Goal: Task Accomplishment & Management: Manage account settings

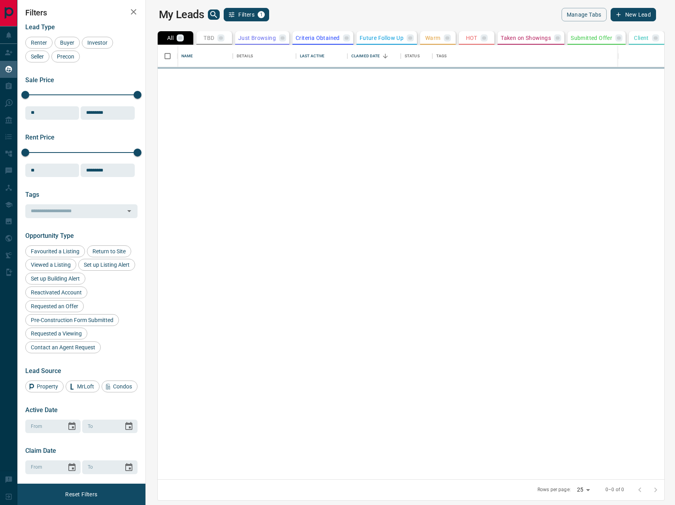
scroll to position [434, 525]
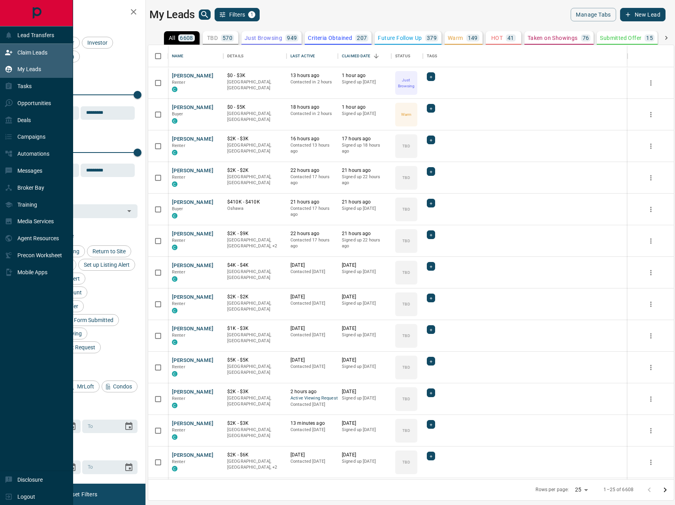
click at [45, 56] on div "Claim Leads" at bounding box center [26, 52] width 43 height 13
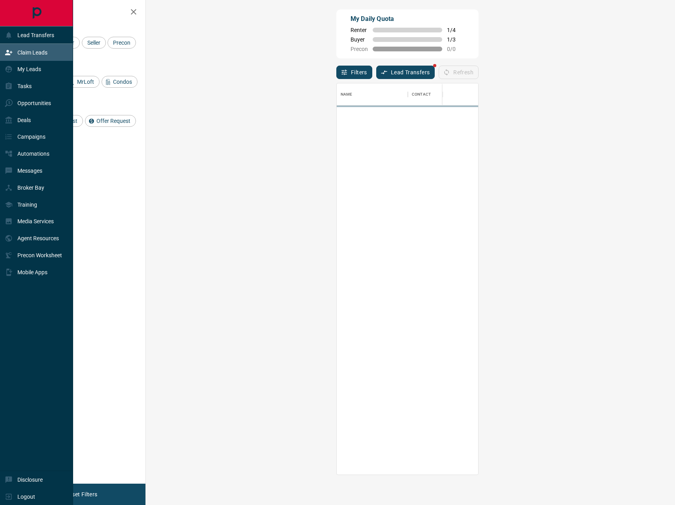
scroll to position [392, 512]
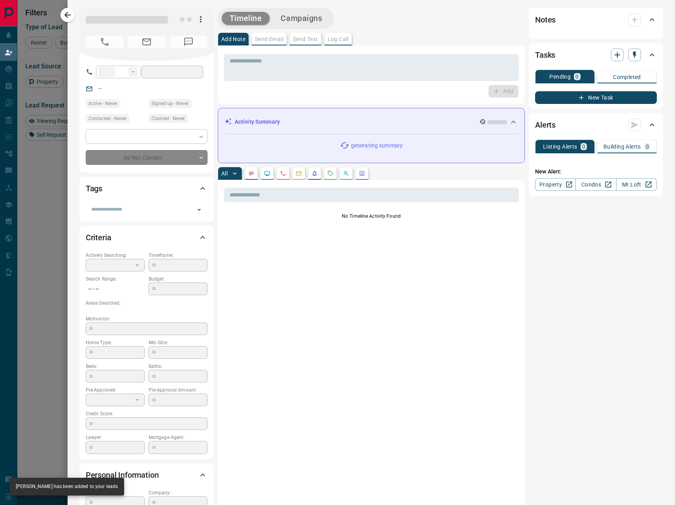
type input "**"
type input "**********"
type input "**"
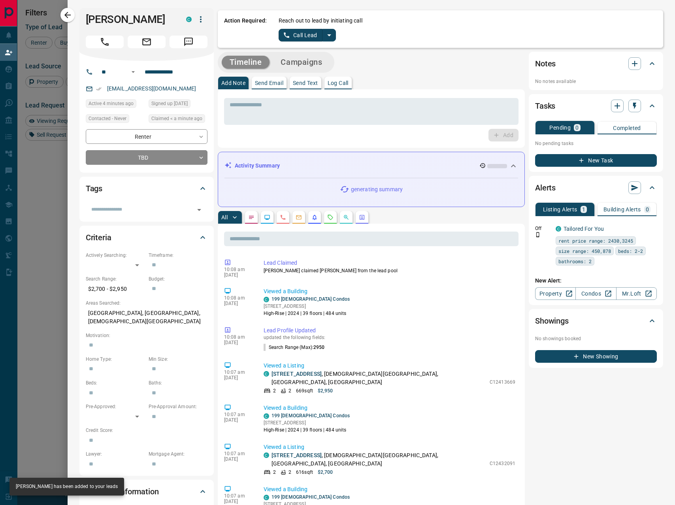
click at [330, 39] on icon "split button" at bounding box center [328, 34] width 9 height 9
click at [304, 63] on li "Log Manual Call" at bounding box center [307, 62] width 48 height 12
click at [302, 38] on button "Log Manual Call" at bounding box center [305, 35] width 52 height 13
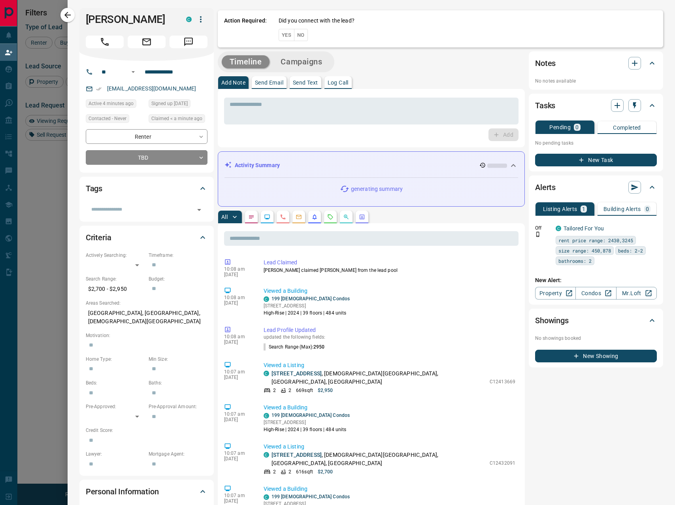
drag, startPoint x: 302, startPoint y: 38, endPoint x: 299, endPoint y: 43, distance: 6.0
click at [302, 37] on button "No" at bounding box center [301, 35] width 14 height 12
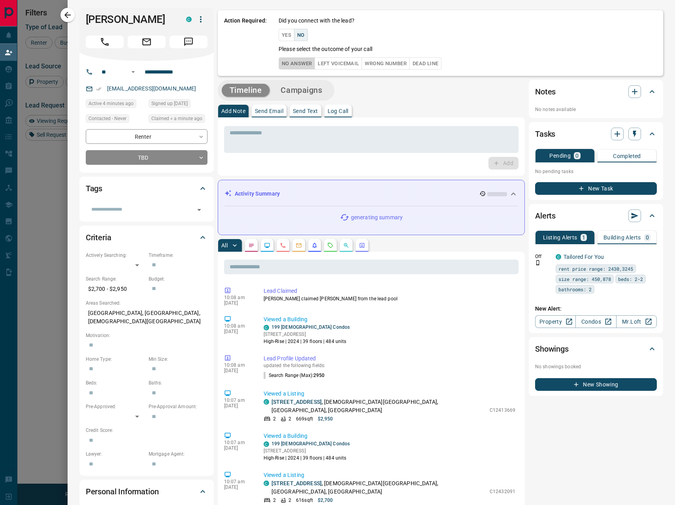
drag, startPoint x: 296, startPoint y: 63, endPoint x: 301, endPoint y: 64, distance: 5.4
click at [296, 63] on button "No Answer" at bounding box center [297, 63] width 36 height 12
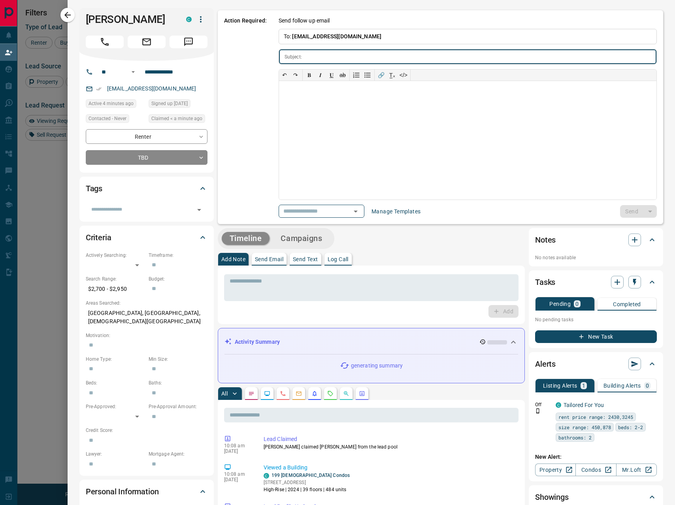
type input "**********"
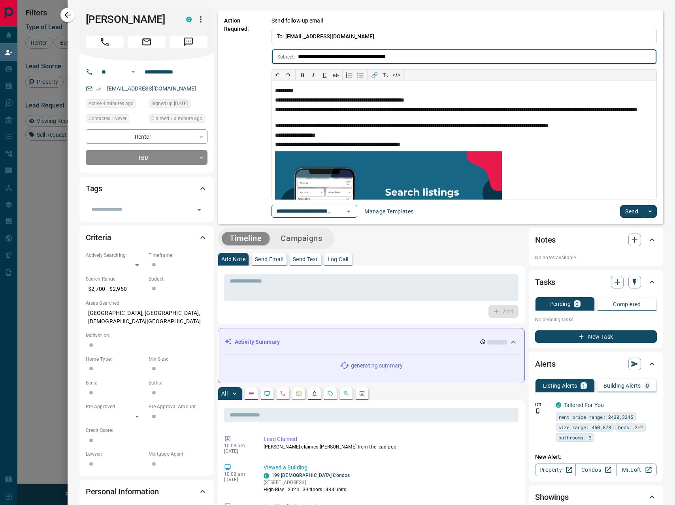
click at [627, 211] on button "Send" at bounding box center [631, 211] width 23 height 13
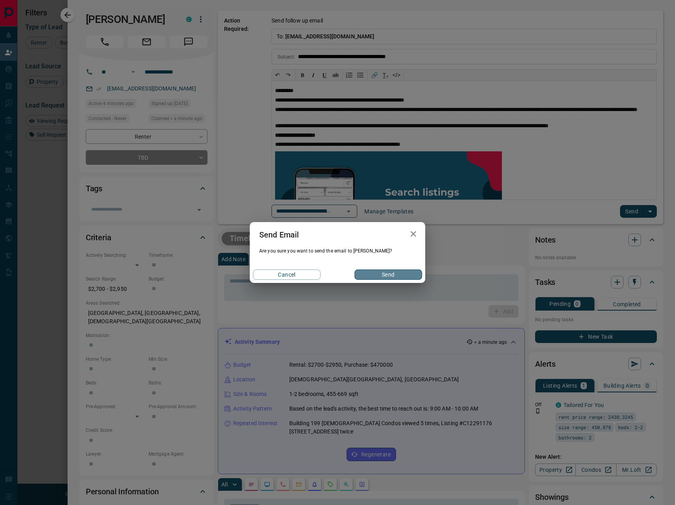
click at [380, 273] on button "Send" at bounding box center [388, 274] width 68 height 10
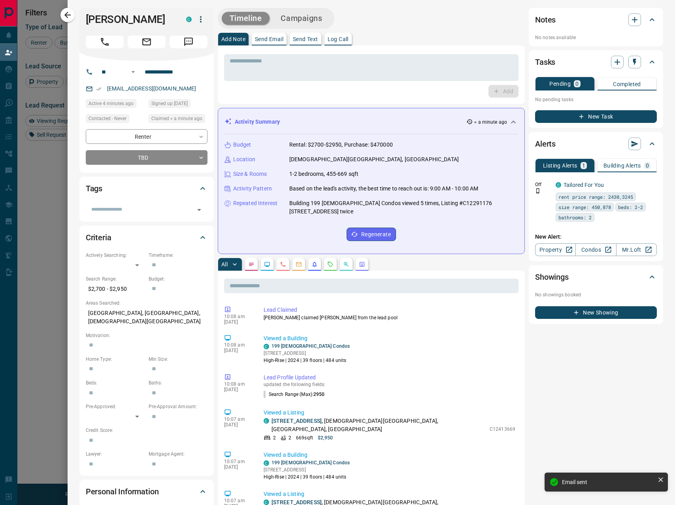
click at [65, 9] on button "button" at bounding box center [67, 15] width 14 height 14
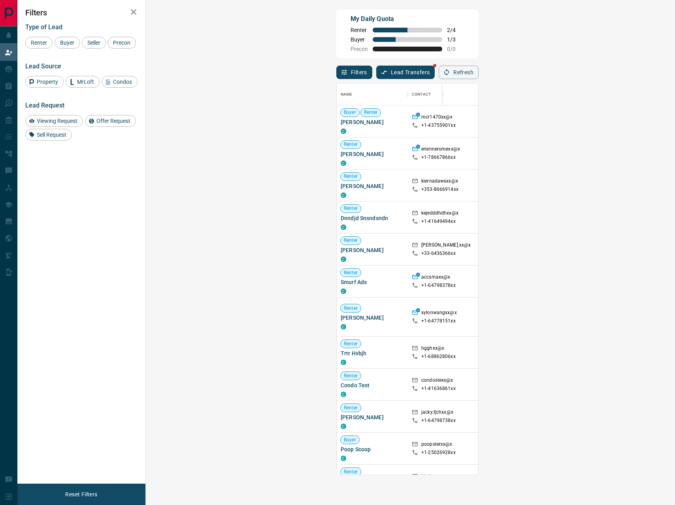
scroll to position [2, 0]
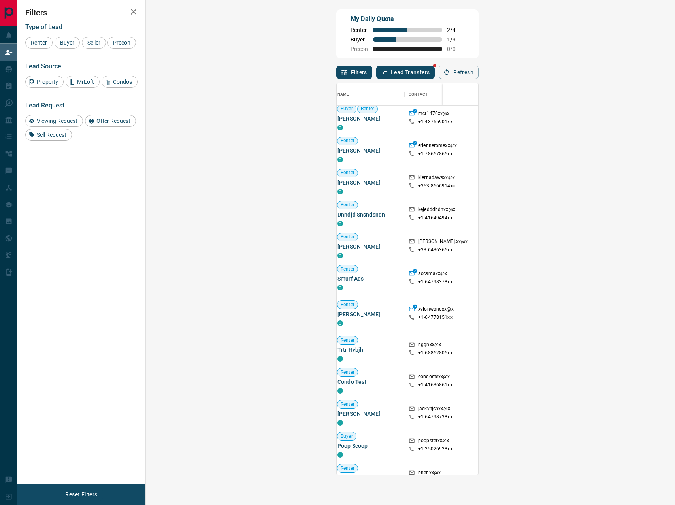
scroll to position [0, 3]
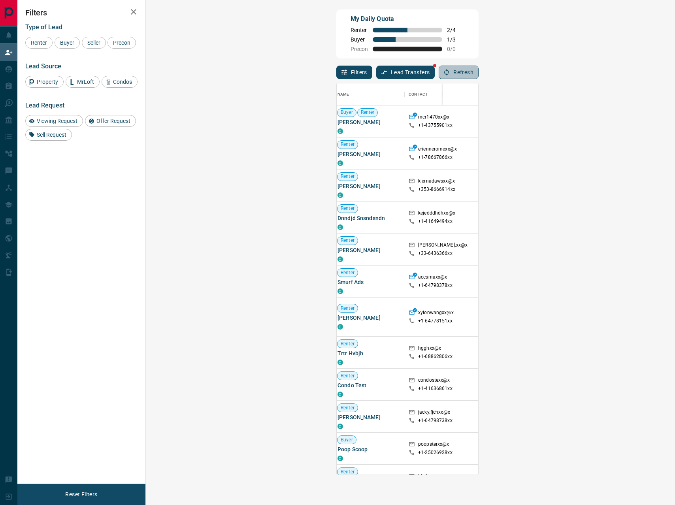
click at [478, 73] on button "Refresh" at bounding box center [459, 72] width 40 height 13
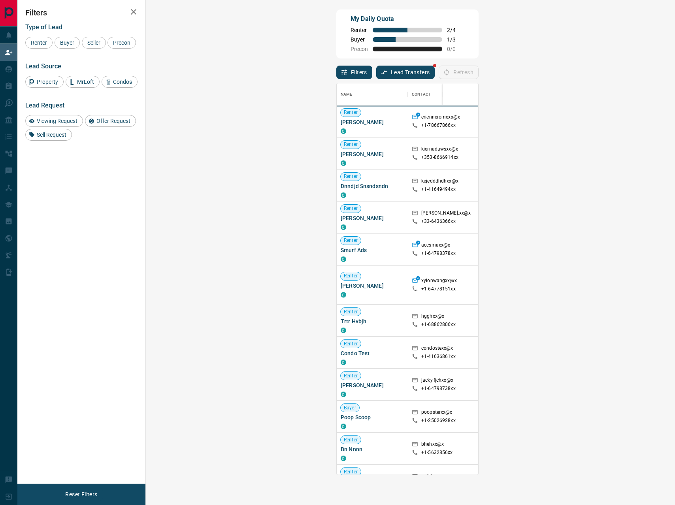
scroll to position [392, 512]
